Goal: Task Accomplishment & Management: Manage account settings

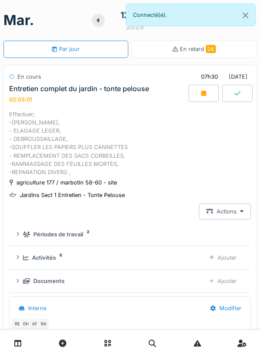
scroll to position [30, 0]
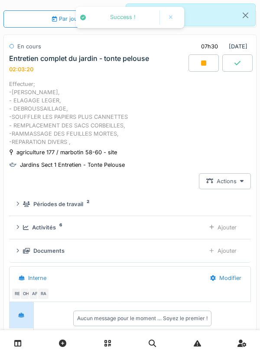
click at [231, 254] on div "Ajouter" at bounding box center [223, 251] width 42 height 16
click at [216, 255] on div "Ajouter" at bounding box center [223, 251] width 42 height 16
click at [218, 257] on div "Ajouter" at bounding box center [223, 251] width 42 height 16
click at [227, 256] on div "Ajouter" at bounding box center [223, 251] width 42 height 16
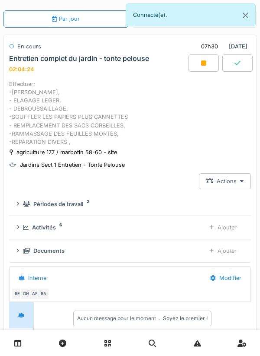
click at [226, 256] on div "Ajouter" at bounding box center [223, 251] width 42 height 16
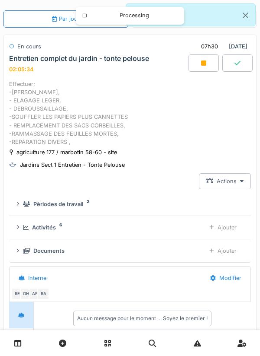
click at [216, 255] on div "Ajouter" at bounding box center [223, 251] width 42 height 16
click at [231, 253] on div "Ajouter" at bounding box center [223, 251] width 42 height 16
click at [226, 254] on div "Ajouter" at bounding box center [223, 251] width 42 height 16
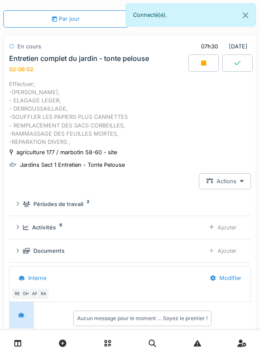
click at [217, 252] on div "Ajouter" at bounding box center [223, 251] width 42 height 16
click at [215, 255] on div "Ajouter" at bounding box center [223, 251] width 42 height 16
